Goal: Task Accomplishment & Management: Use online tool/utility

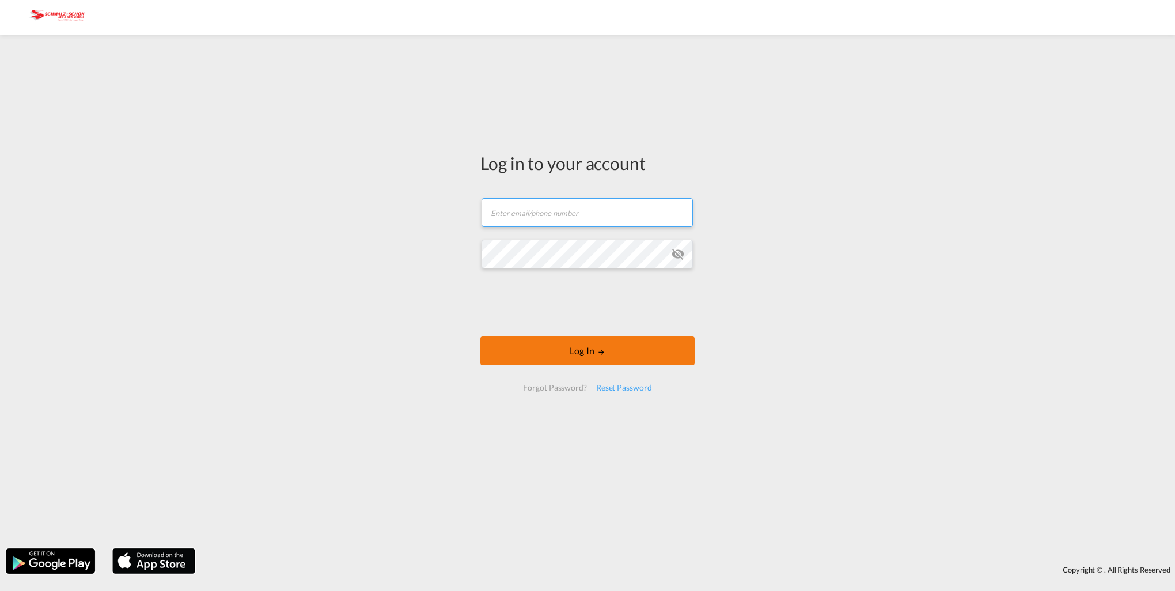
type input "[PERSON_NAME][EMAIL_ADDRESS][PERSON_NAME][DOMAIN_NAME]"
click at [592, 354] on button "Log In" at bounding box center [587, 350] width 214 height 29
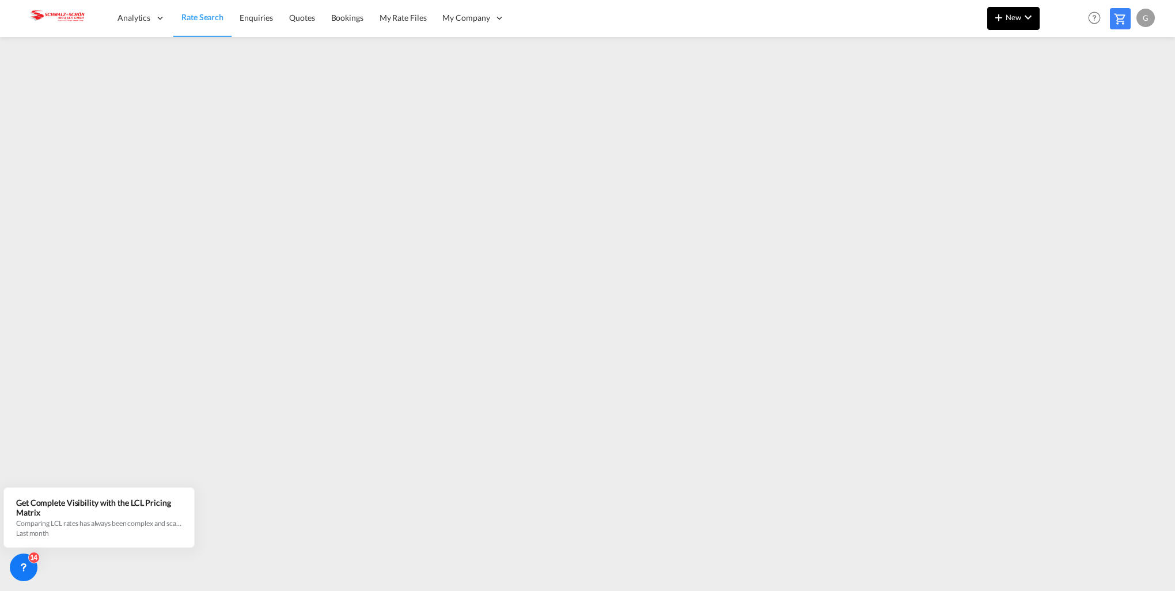
click at [1023, 20] on md-icon "icon-chevron-down" at bounding box center [1028, 17] width 14 height 14
click at [968, 54] on md-icon "button" at bounding box center [967, 50] width 14 height 14
click at [1091, 86] on div "Ratesheet" at bounding box center [1076, 86] width 43 height 29
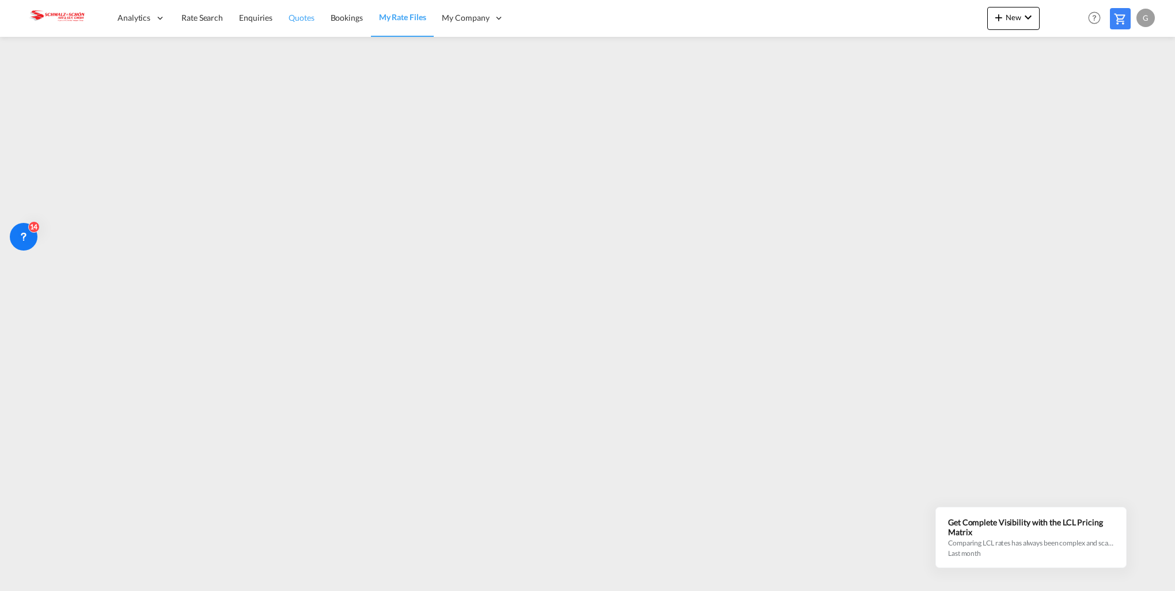
click at [300, 18] on span "Quotes" at bounding box center [301, 18] width 25 height 10
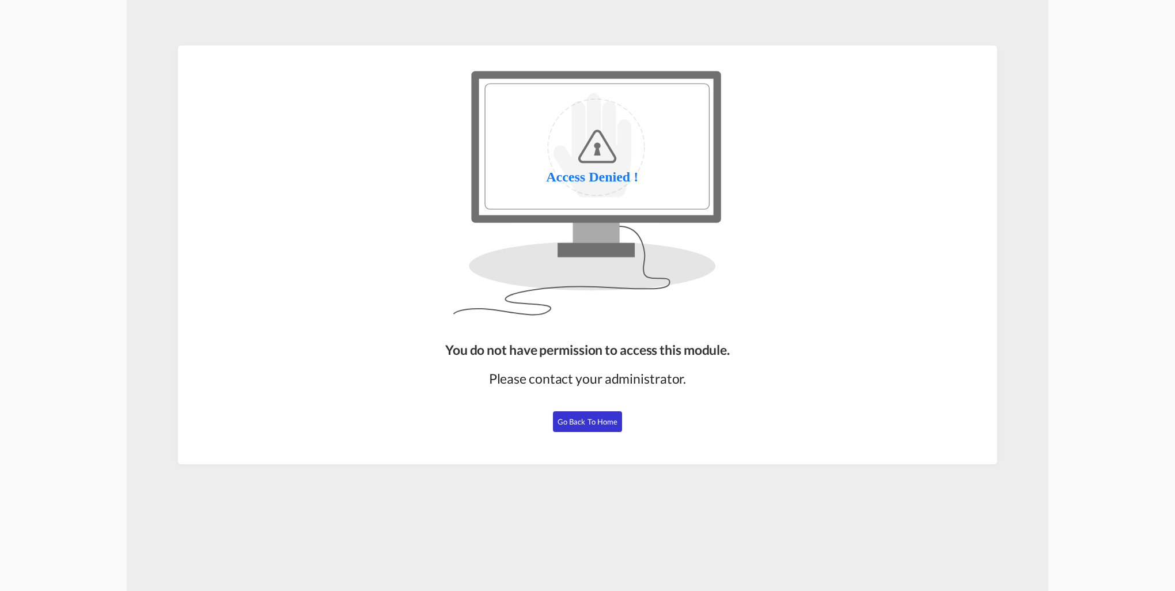
click at [597, 428] on button "Go Back to Home" at bounding box center [587, 421] width 69 height 21
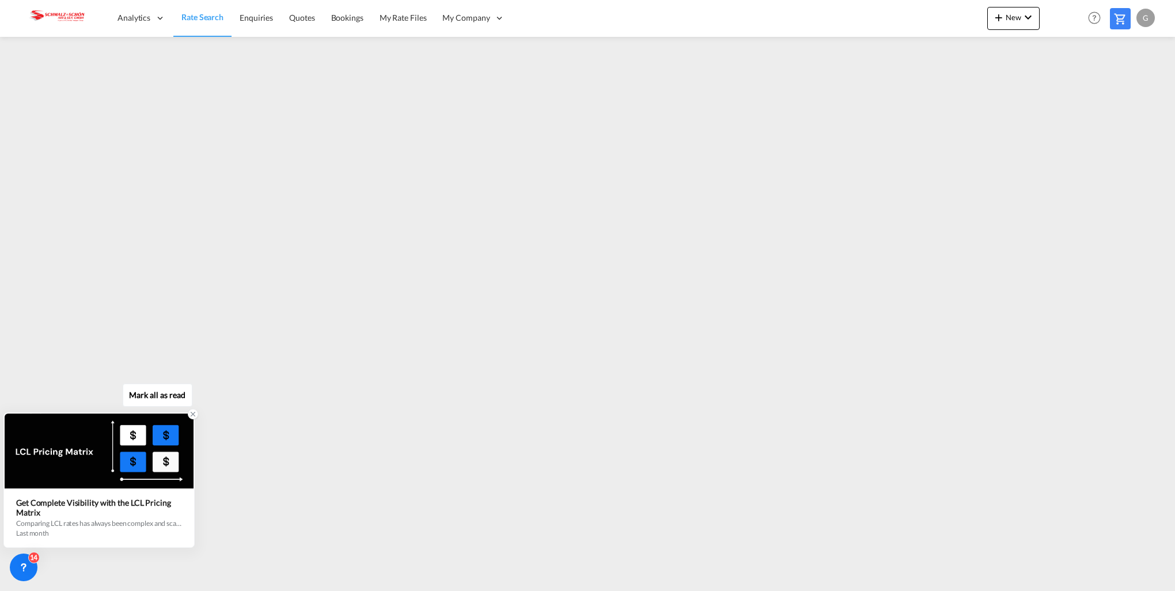
click at [154, 504] on div "Get Complete Visibility with the LCL Pricing Matrix" at bounding box center [99, 508] width 166 height 20
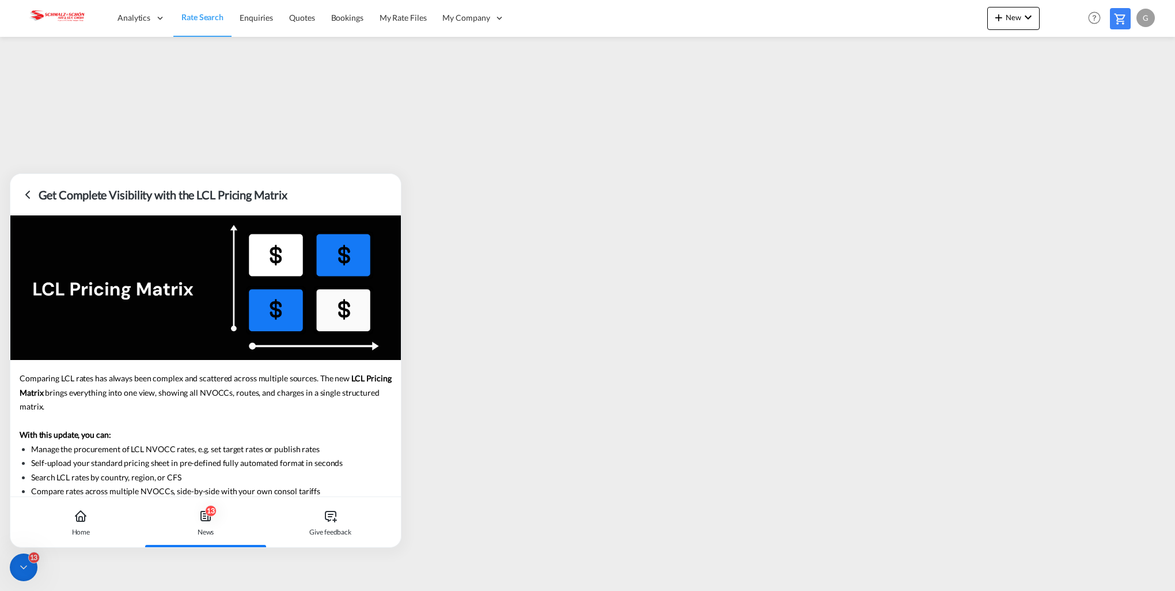
click at [211, 520] on icon at bounding box center [206, 516] width 14 height 14
click at [207, 524] on div "13 News" at bounding box center [205, 522] width 117 height 51
click at [79, 524] on div "Home" at bounding box center [80, 522] width 117 height 51
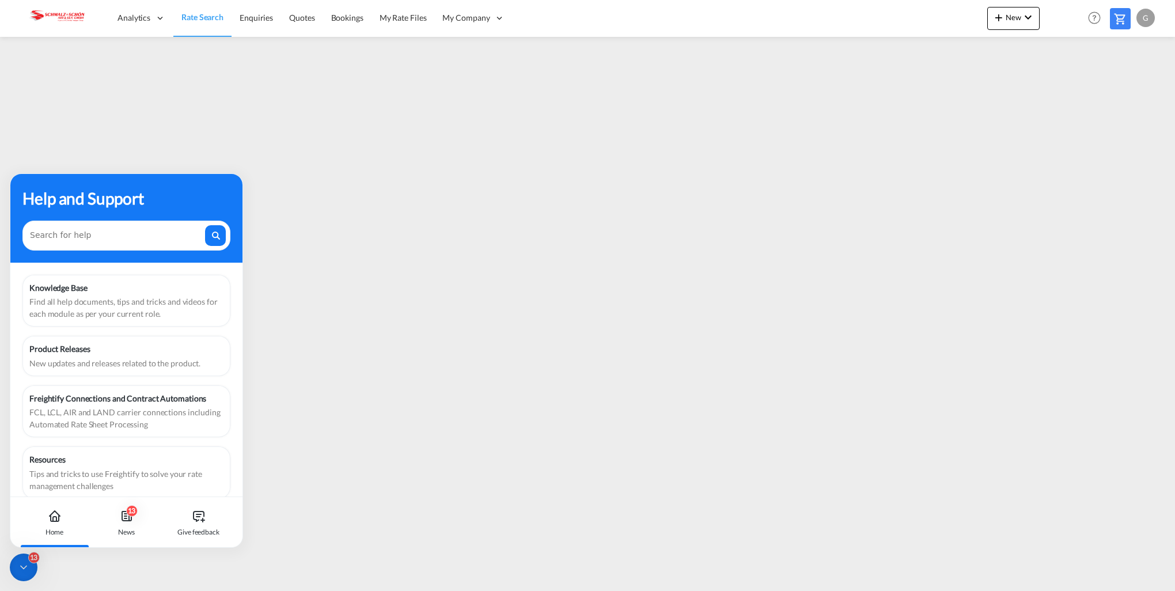
click at [26, 570] on icon at bounding box center [24, 568] width 12 height 12
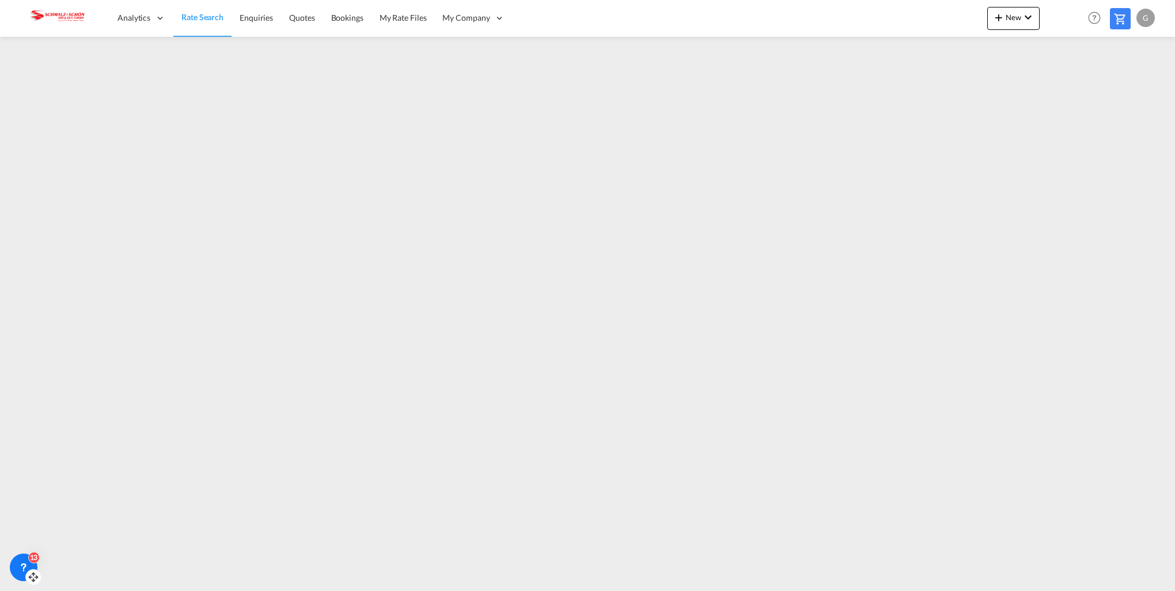
click at [26, 565] on icon at bounding box center [24, 568] width 12 height 12
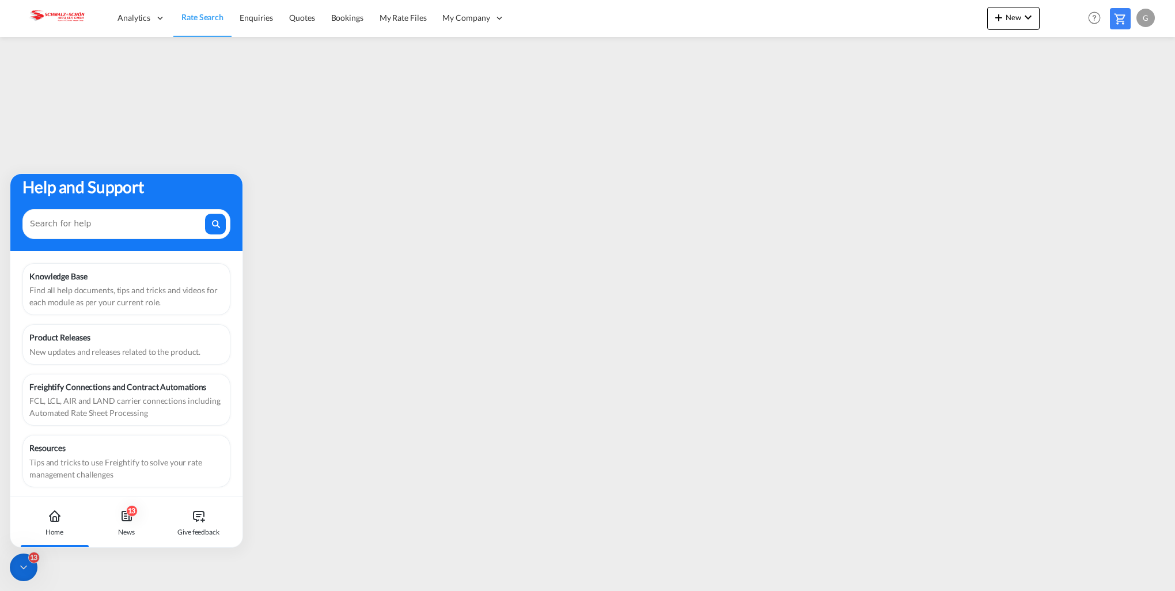
scroll to position [14, 0]
